Goal: Obtain resource: Download file/media

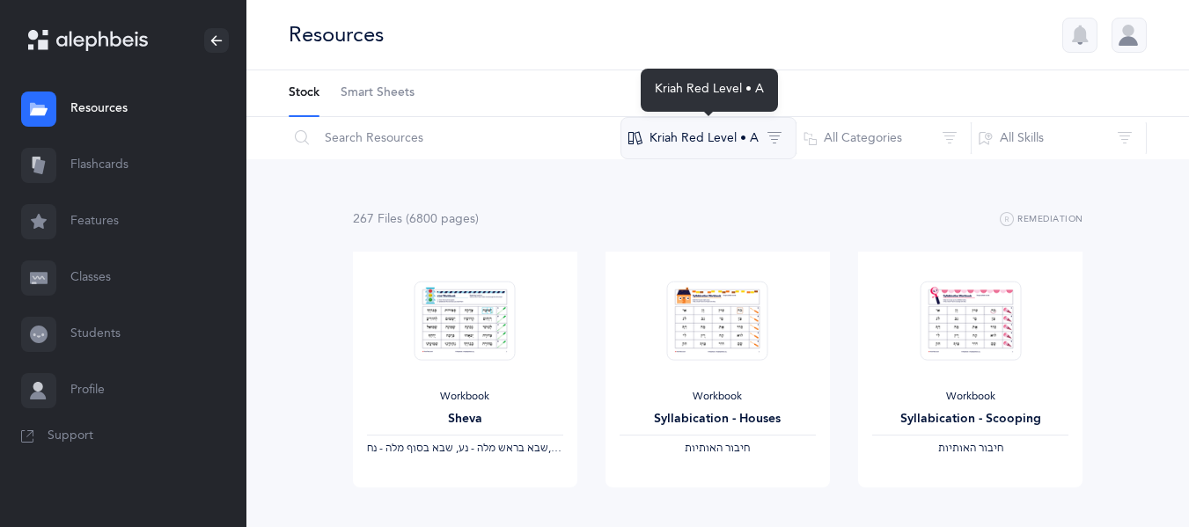
click at [704, 135] on button "Kriah Red Level • A" at bounding box center [708, 138] width 176 height 42
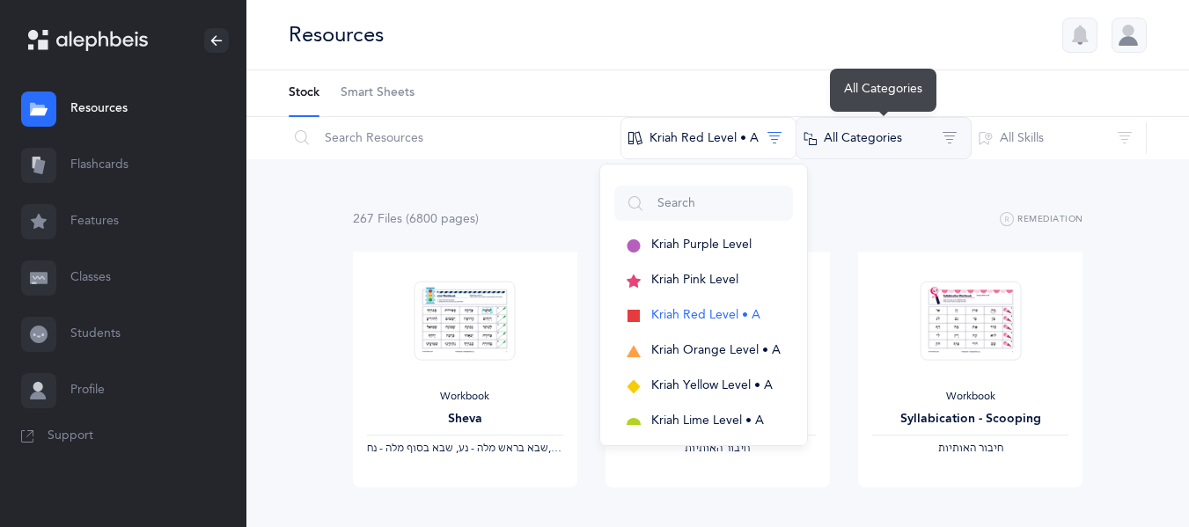
click at [900, 135] on button "All Categories" at bounding box center [883, 138] width 176 height 42
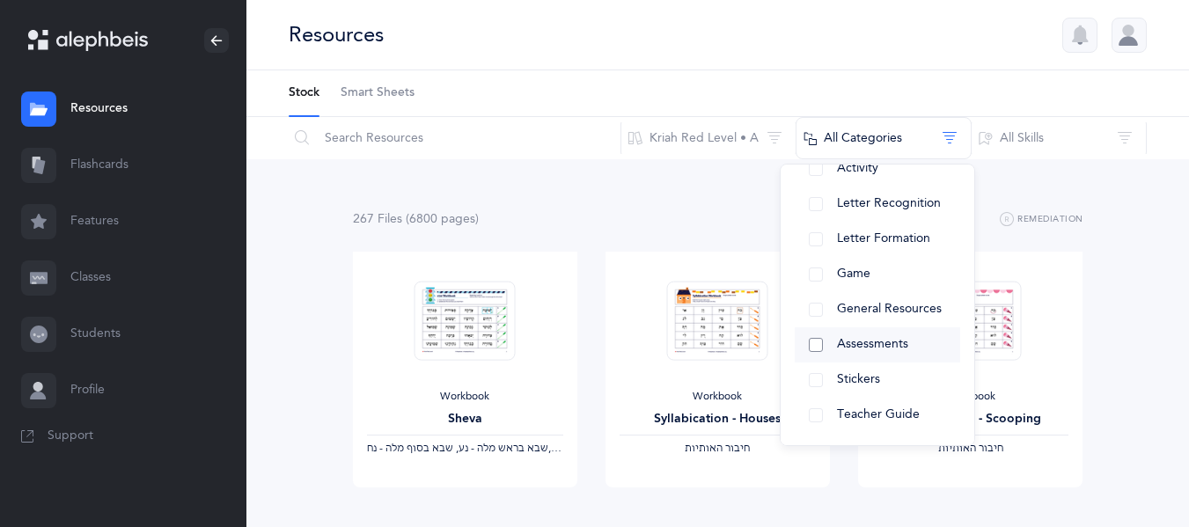
scroll to position [251, 0]
click at [815, 345] on button "Assessments" at bounding box center [876, 346] width 165 height 35
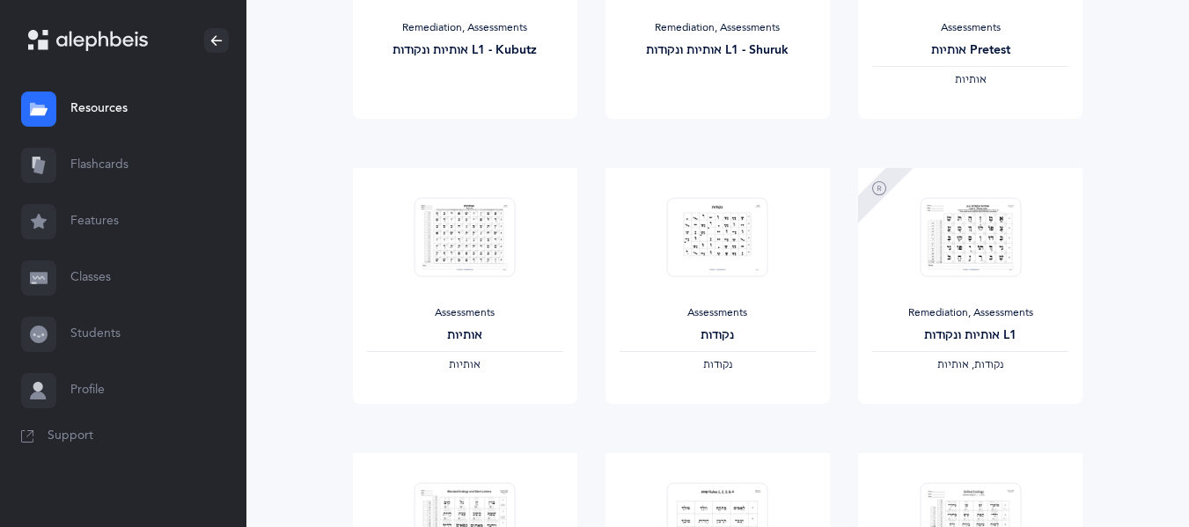
scroll to position [937, 0]
click at [465, 430] on span "View" at bounding box center [464, 423] width 28 height 16
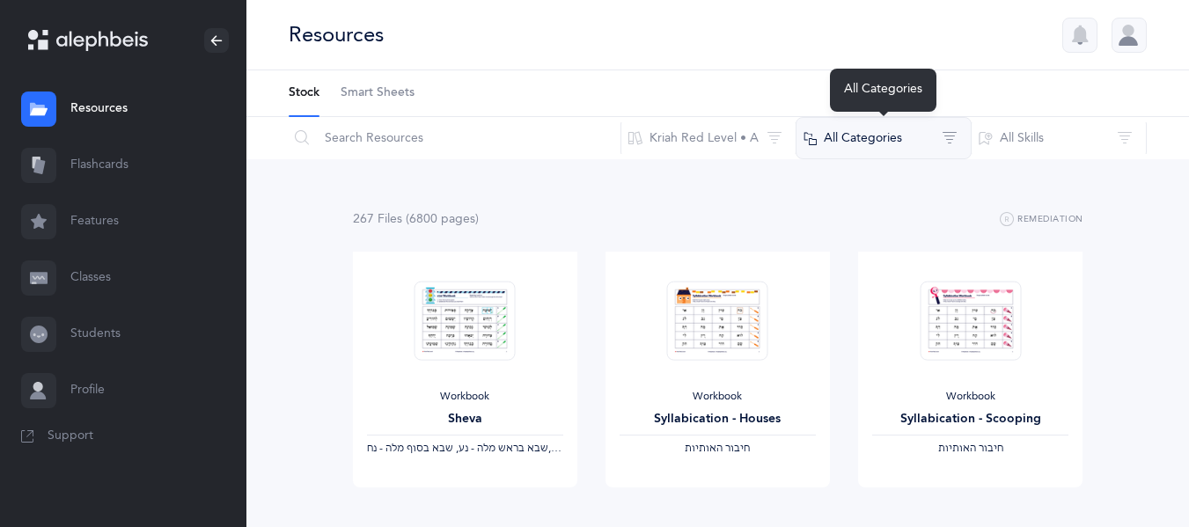
click at [949, 130] on button "All Categories" at bounding box center [883, 138] width 176 height 42
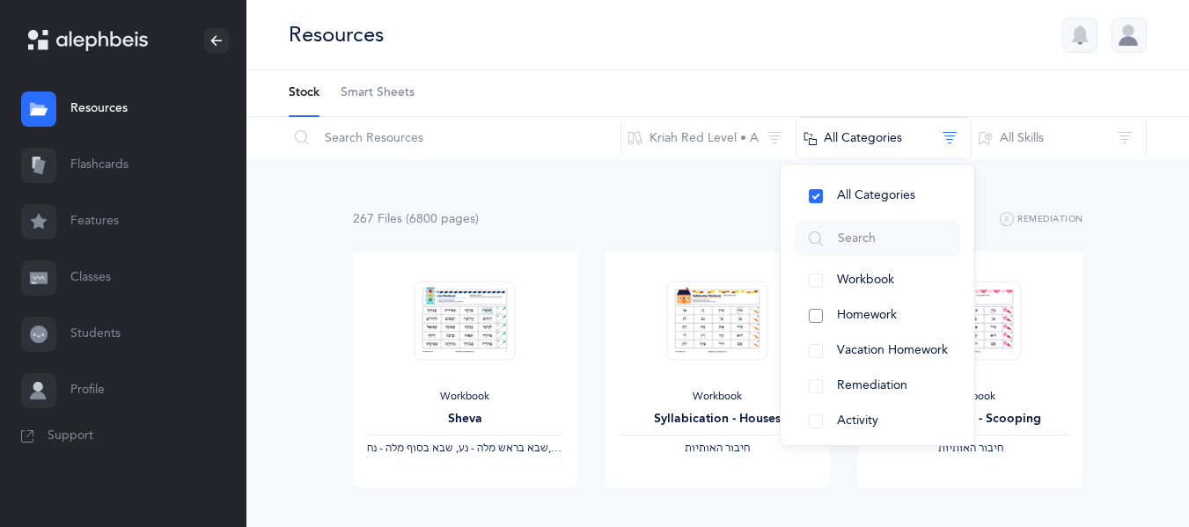
click at [863, 321] on span "Homework" at bounding box center [867, 315] width 60 height 14
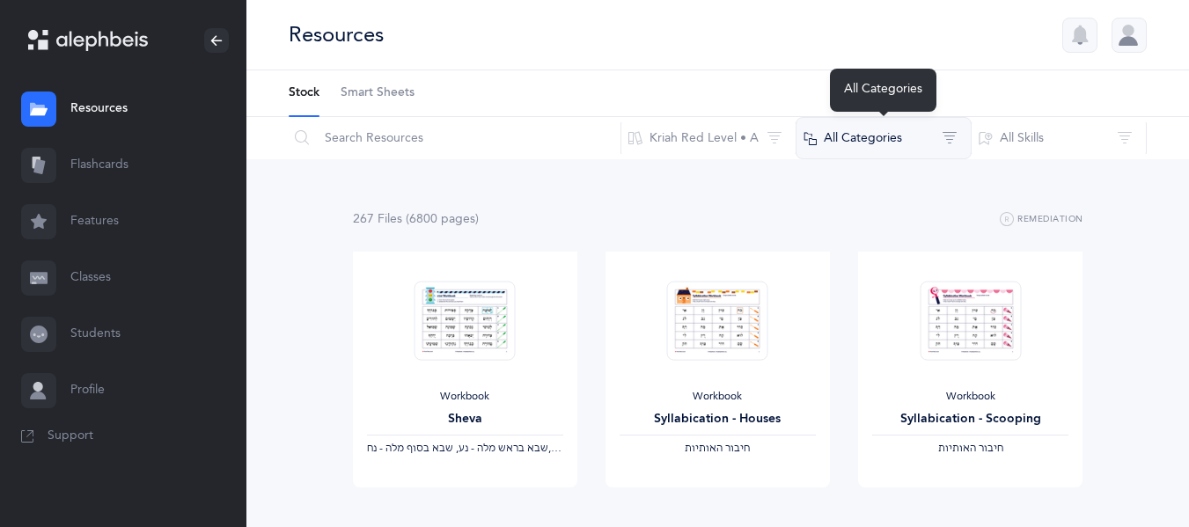
click at [858, 137] on button "All Categories" at bounding box center [883, 138] width 176 height 42
click at [842, 146] on button "All Categories" at bounding box center [883, 138] width 176 height 42
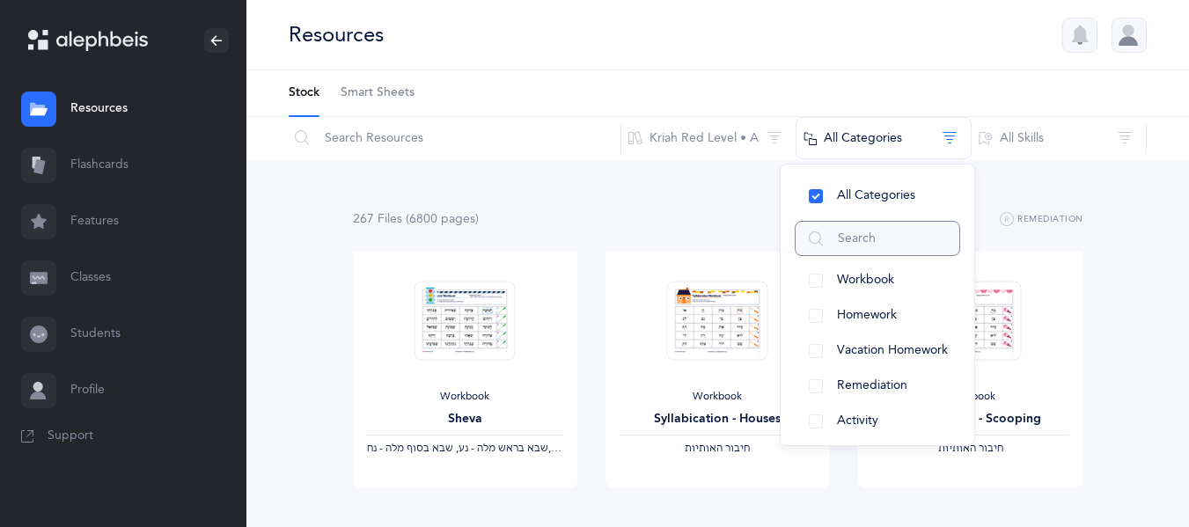
scroll to position [254, 0]
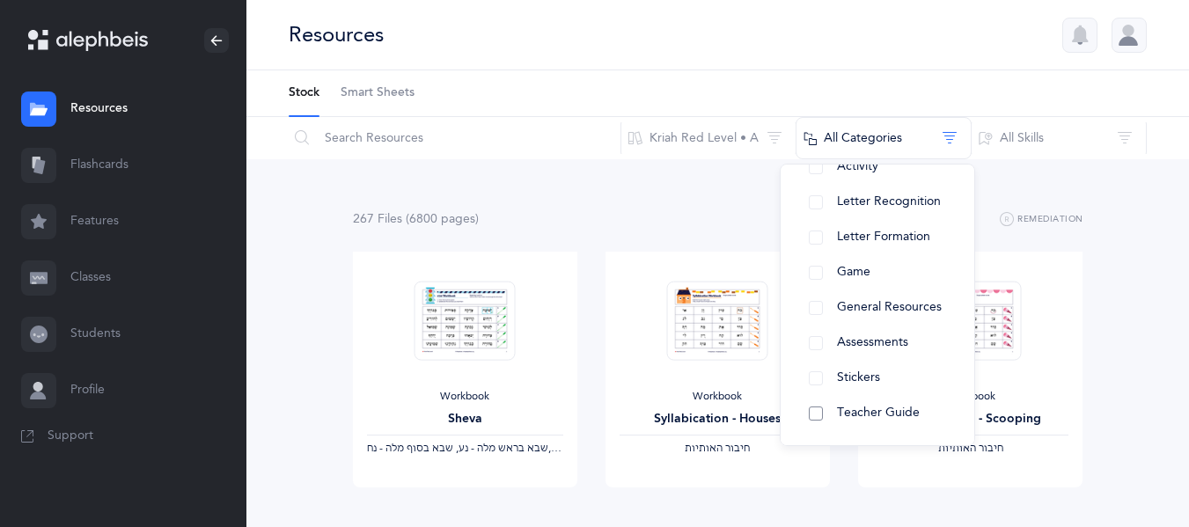
click at [825, 415] on button "Teacher Guide" at bounding box center [876, 413] width 165 height 35
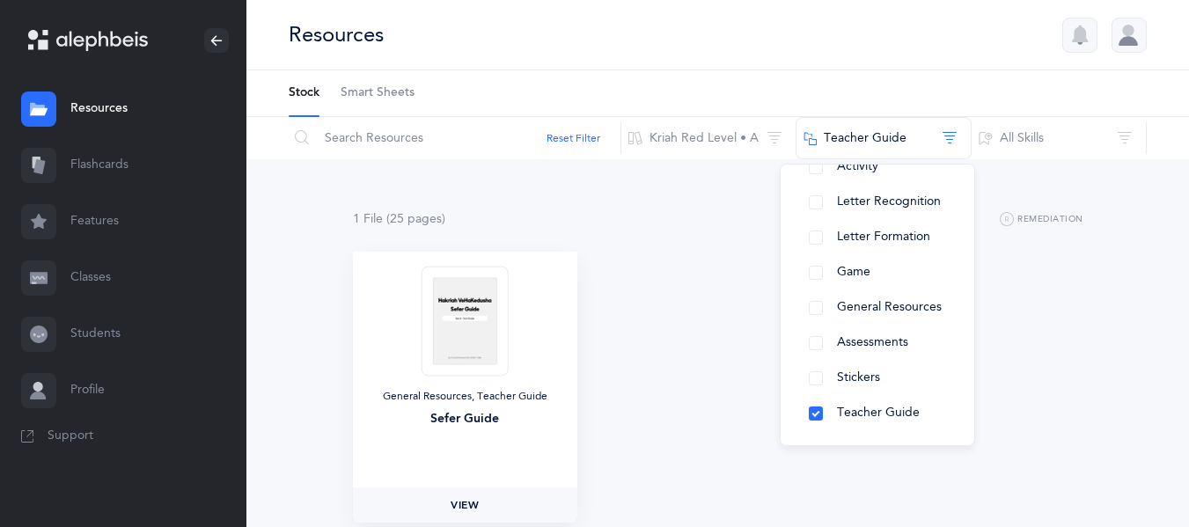
click at [467, 509] on span "View" at bounding box center [464, 505] width 28 height 16
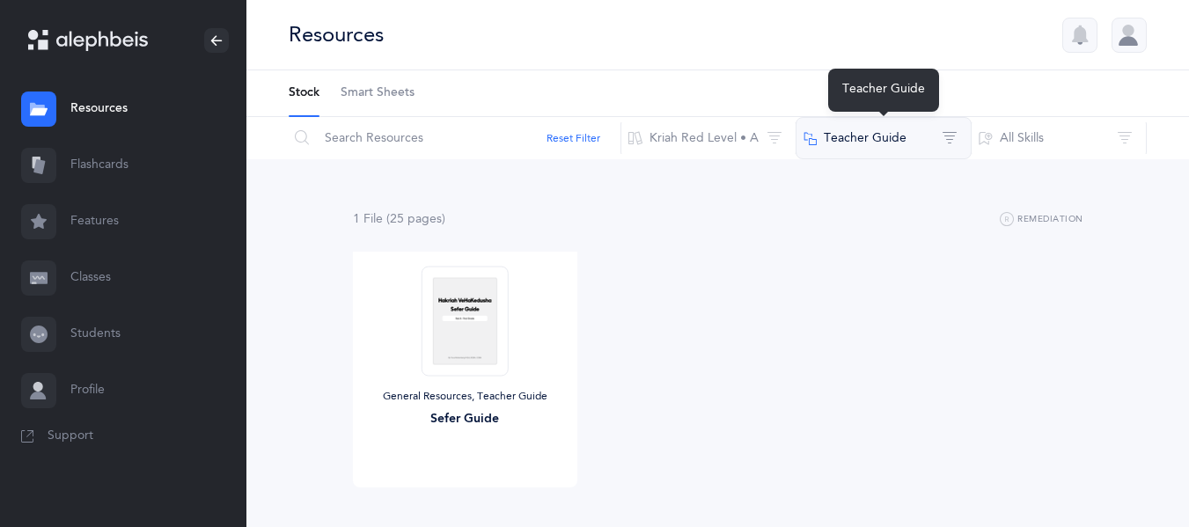
click at [870, 140] on button "Teacher Guide" at bounding box center [883, 138] width 176 height 42
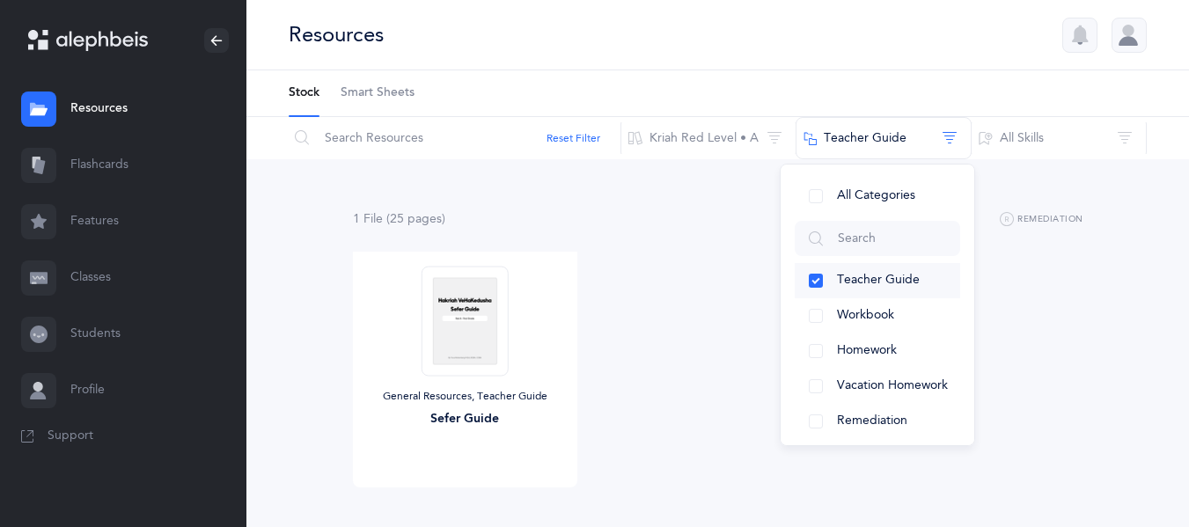
click at [811, 278] on button "Teacher Guide" at bounding box center [876, 280] width 165 height 35
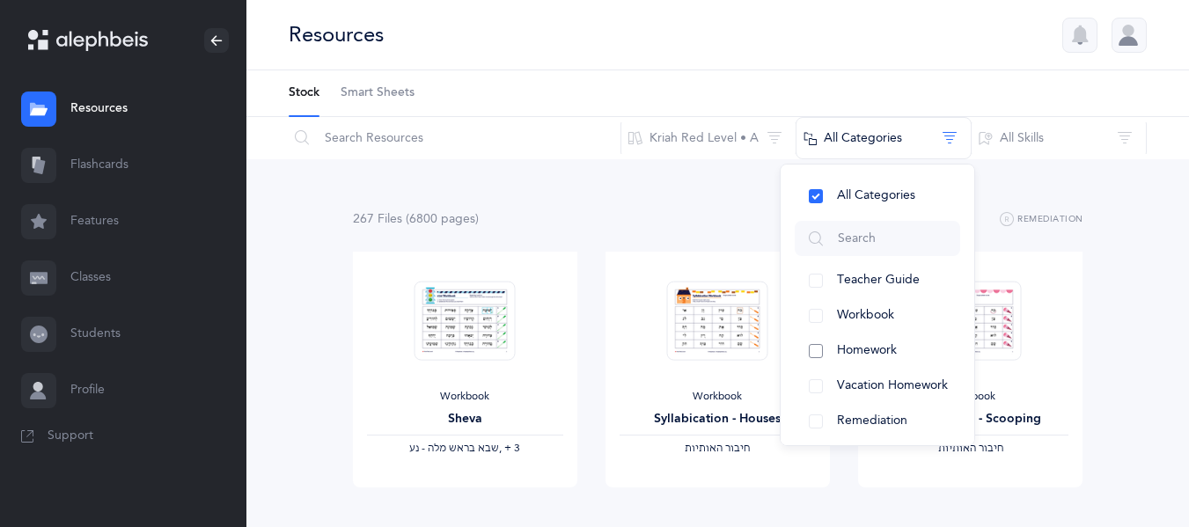
click at [822, 350] on button "Homework" at bounding box center [876, 350] width 165 height 35
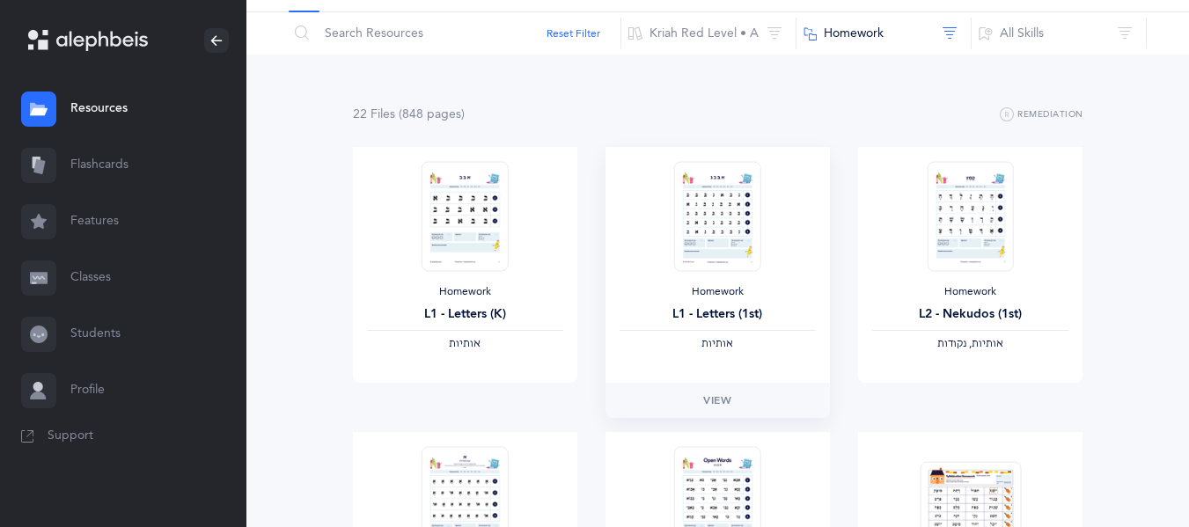
scroll to position [77, 0]
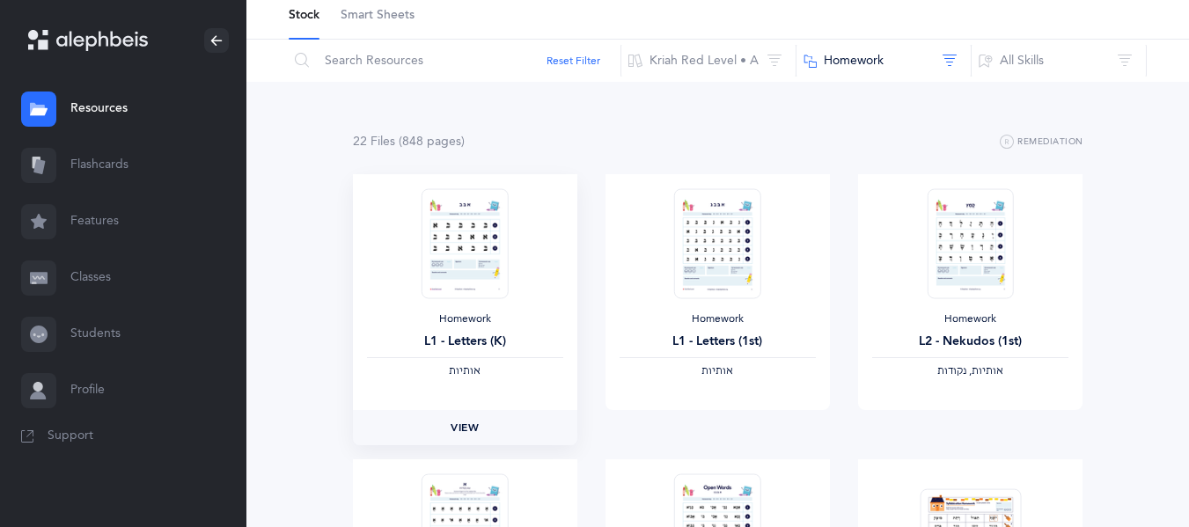
click at [468, 421] on span "View" at bounding box center [464, 428] width 28 height 16
click at [703, 385] on div "Homework L1 - Letters (1st) ‫אותיות‬" at bounding box center [717, 292] width 224 height 236
click at [709, 421] on span "View" at bounding box center [717, 428] width 28 height 16
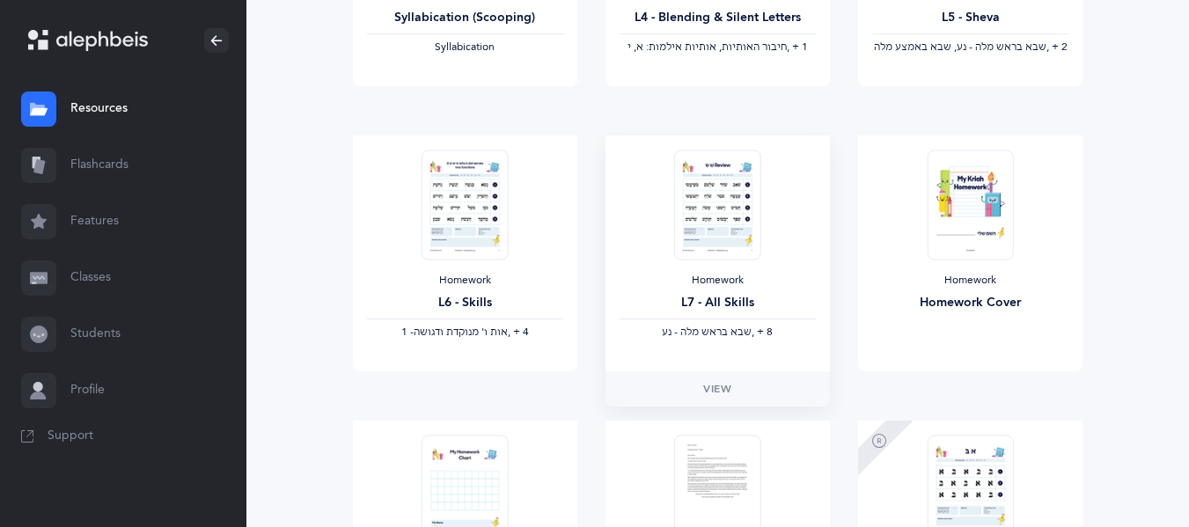
scroll to position [970, 0]
click at [973, 395] on span "View" at bounding box center [970, 390] width 28 height 16
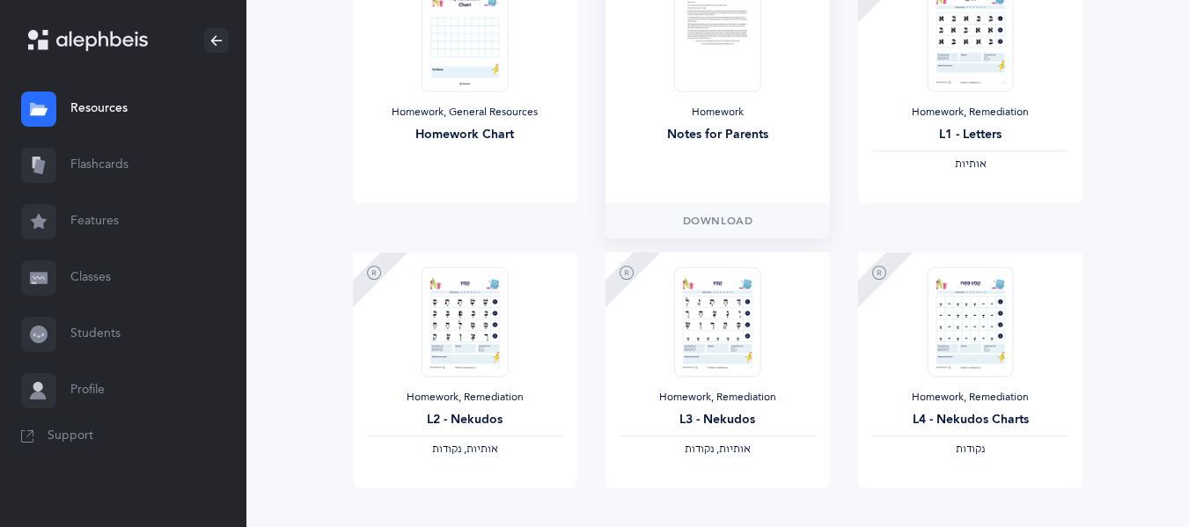
scroll to position [1425, 0]
click at [707, 87] on img at bounding box center [717, 36] width 86 height 110
click at [721, 216] on span "Download" at bounding box center [718, 220] width 70 height 16
click at [461, 211] on link "View" at bounding box center [465, 219] width 224 height 35
